Goal: Information Seeking & Learning: Check status

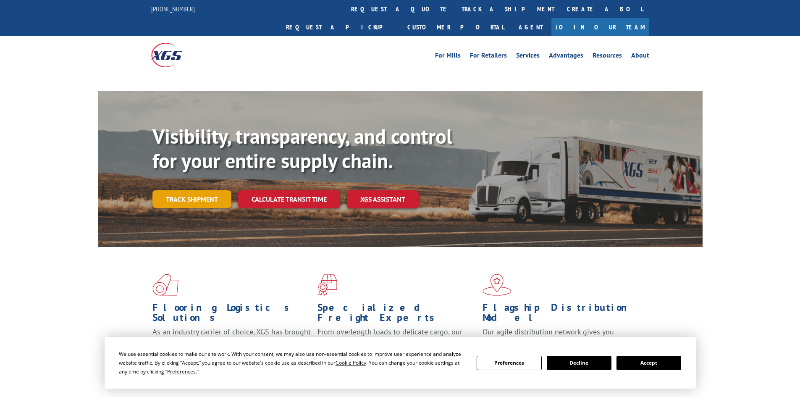
click at [194, 190] on link "Track shipment" at bounding box center [192, 199] width 79 height 18
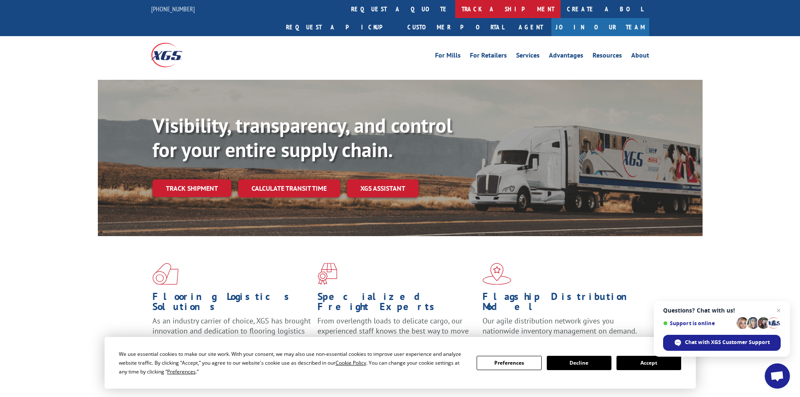
click at [455, 11] on link "track a shipment" at bounding box center [507, 9] width 105 height 18
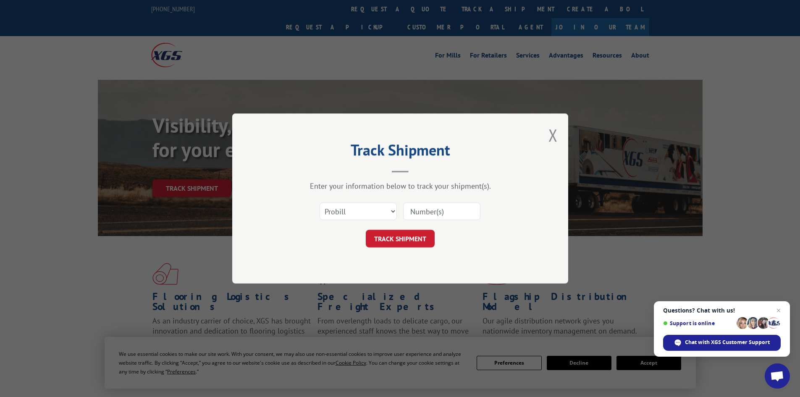
click at [460, 212] on input at bounding box center [441, 211] width 77 height 18
paste input "5562624"
type input "5562624"
drag, startPoint x: 368, startPoint y: 203, endPoint x: 368, endPoint y: 208, distance: 4.6
click at [368, 203] on select "Select category... Probill BOL PO" at bounding box center [358, 211] width 77 height 18
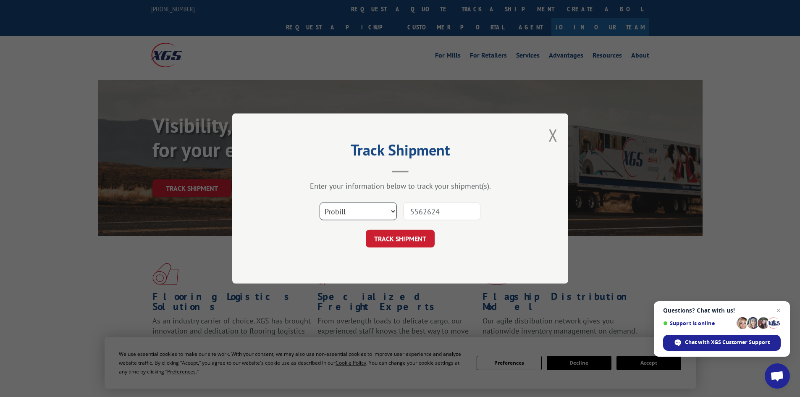
select select "bol"
click at [320, 202] on select "Select category... Probill BOL PO" at bounding box center [358, 211] width 77 height 18
click at [425, 233] on button "TRACK SHIPMENT" at bounding box center [400, 239] width 69 height 18
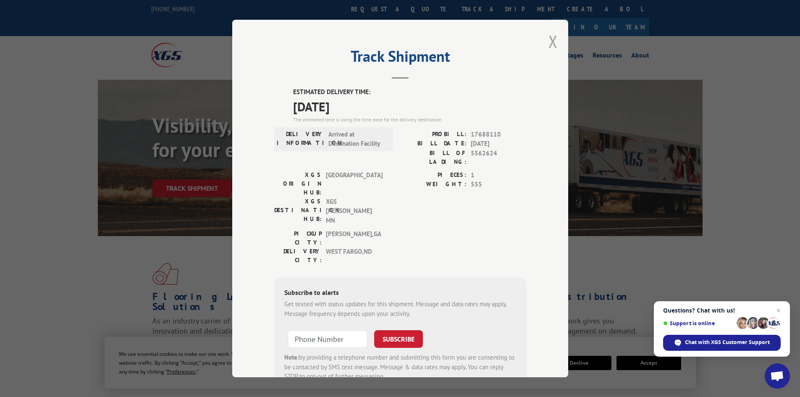
click at [549, 41] on button "Close modal" at bounding box center [553, 41] width 9 height 22
